Goal: Task Accomplishment & Management: Use online tool/utility

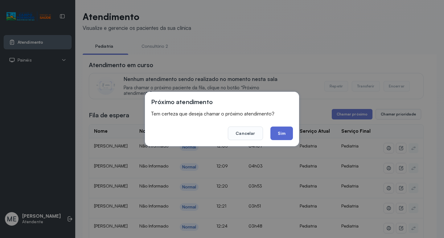
click at [285, 135] on button "Sim" at bounding box center [281, 134] width 22 height 14
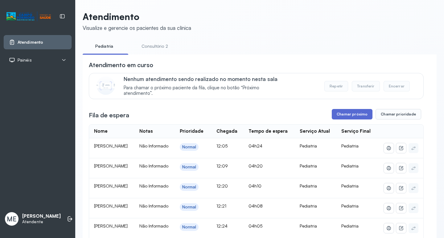
click at [338, 118] on button "Chamar próximo" at bounding box center [352, 114] width 41 height 10
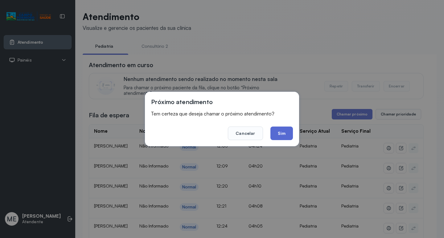
drag, startPoint x: 269, startPoint y: 132, endPoint x: 276, endPoint y: 132, distance: 7.1
click at [273, 132] on footer "Cancelar Sim" at bounding box center [222, 129] width 142 height 22
click at [279, 133] on button "Sim" at bounding box center [281, 134] width 22 height 14
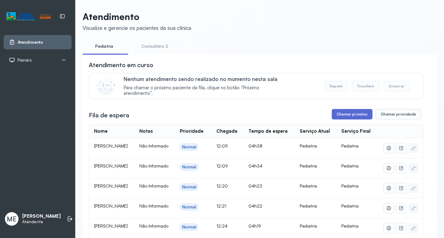
click at [336, 116] on button "Chamar próximo" at bounding box center [352, 114] width 41 height 10
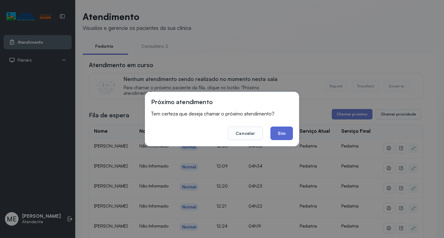
click at [280, 136] on button "Sim" at bounding box center [281, 134] width 22 height 14
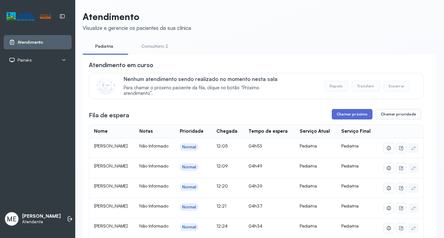
click at [342, 112] on button "Chamar próximo" at bounding box center [352, 114] width 41 height 10
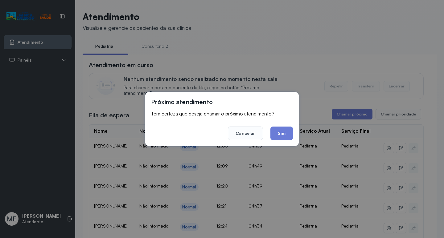
drag, startPoint x: 292, startPoint y: 132, endPoint x: 283, endPoint y: 126, distance: 10.2
click at [290, 130] on button "Sim" at bounding box center [281, 134] width 22 height 14
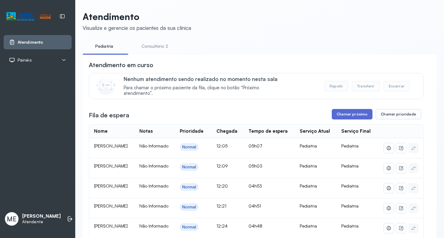
click at [346, 117] on button "Chamar próximo" at bounding box center [352, 114] width 41 height 10
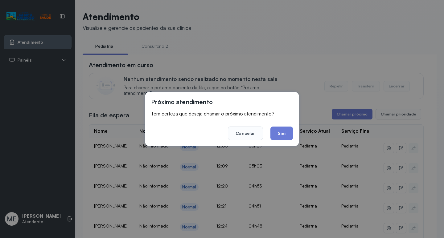
click at [282, 141] on div "Próximo atendimento Tem certeza que deseja chamar o próximo atendimento? Cancel…" at bounding box center [222, 119] width 154 height 55
click at [283, 135] on button "Sim" at bounding box center [281, 134] width 22 height 14
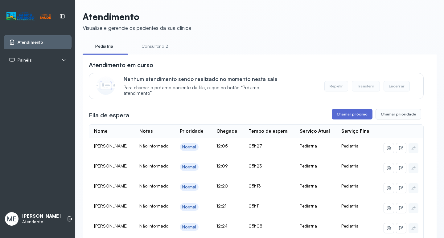
click at [350, 119] on button "Chamar próximo" at bounding box center [352, 114] width 41 height 10
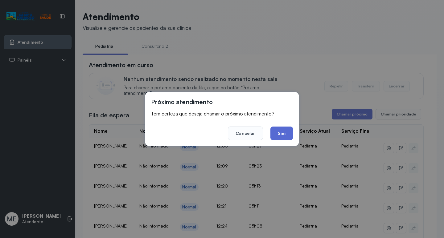
drag, startPoint x: 287, startPoint y: 134, endPoint x: 273, endPoint y: 132, distance: 13.4
click at [286, 134] on button "Sim" at bounding box center [281, 134] width 22 height 14
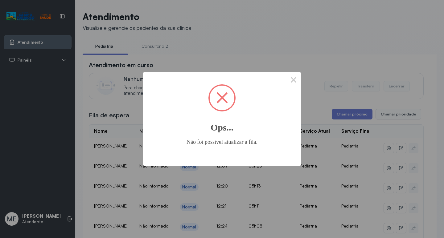
drag, startPoint x: 252, startPoint y: 144, endPoint x: 262, endPoint y: 130, distance: 17.0
click at [251, 143] on div "Não foi possível atualizar a fila." at bounding box center [222, 148] width 140 height 19
click at [293, 82] on button "×" at bounding box center [293, 79] width 15 height 15
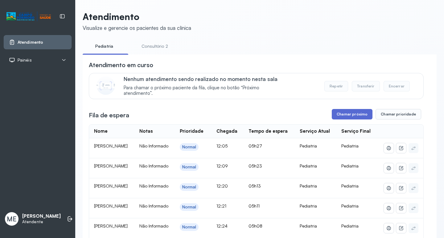
click at [338, 114] on button "Chamar próximo" at bounding box center [352, 114] width 41 height 10
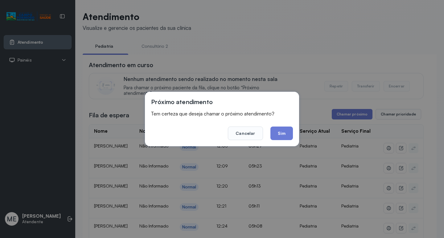
click at [282, 134] on button "Sim" at bounding box center [281, 134] width 22 height 14
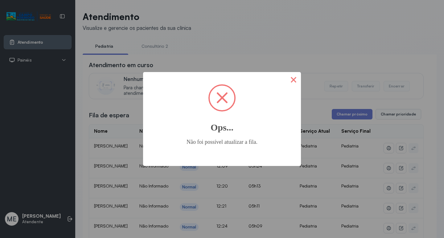
click at [293, 80] on button "×" at bounding box center [293, 79] width 15 height 15
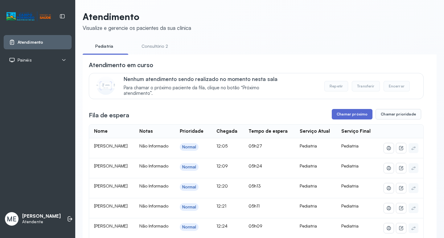
click at [341, 118] on button "Chamar próximo" at bounding box center [352, 114] width 41 height 10
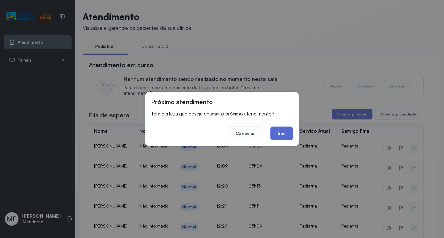
click at [283, 136] on button "Sim" at bounding box center [281, 134] width 22 height 14
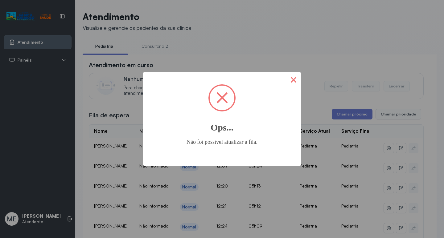
click at [292, 76] on button "×" at bounding box center [293, 79] width 15 height 15
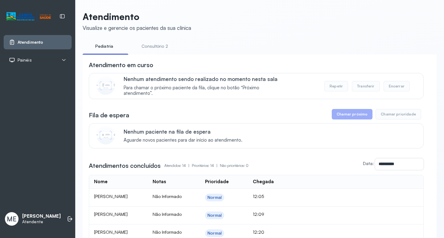
click at [351, 117] on button "Chamar próximo" at bounding box center [352, 114] width 41 height 10
